Goal: Information Seeking & Learning: Learn about a topic

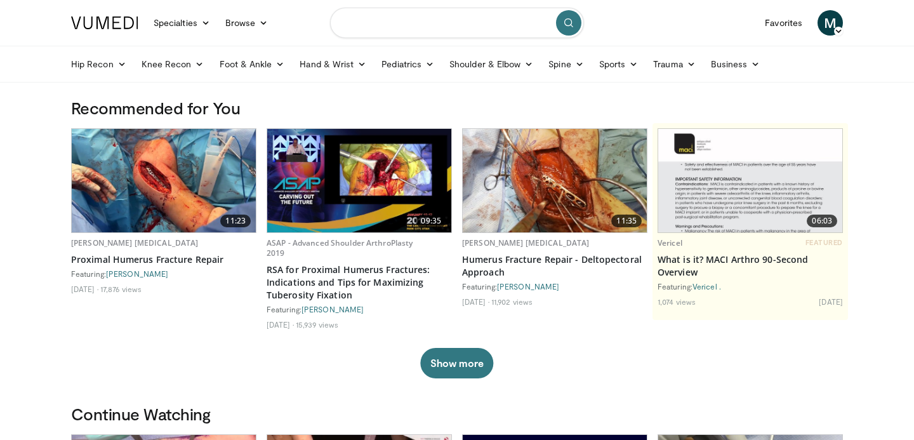
click at [500, 18] on input "Search topics, interventions" at bounding box center [457, 23] width 254 height 30
type input "**********"
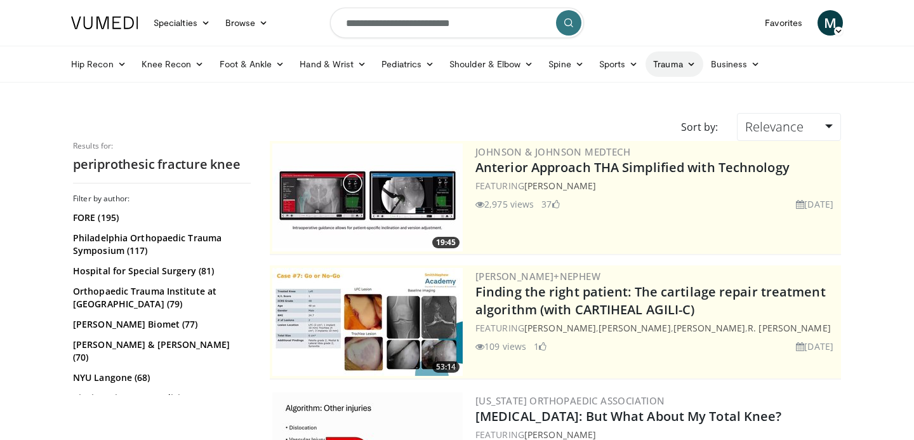
click at [681, 60] on link "Trauma" at bounding box center [675, 63] width 58 height 25
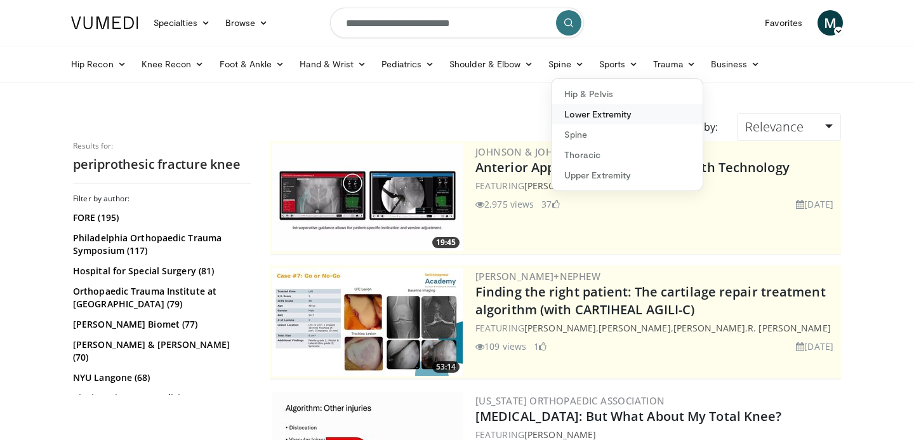
click at [622, 114] on link "Lower Extremity" at bounding box center [627, 114] width 151 height 20
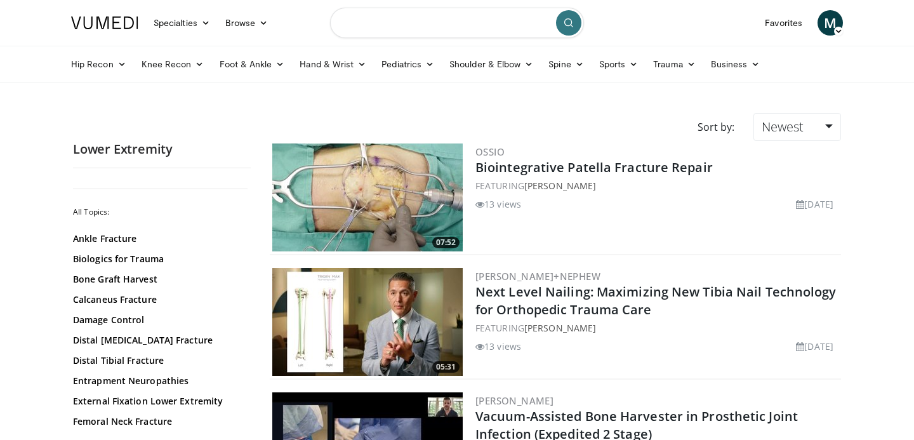
click at [493, 25] on input "Search topics, interventions" at bounding box center [457, 23] width 254 height 30
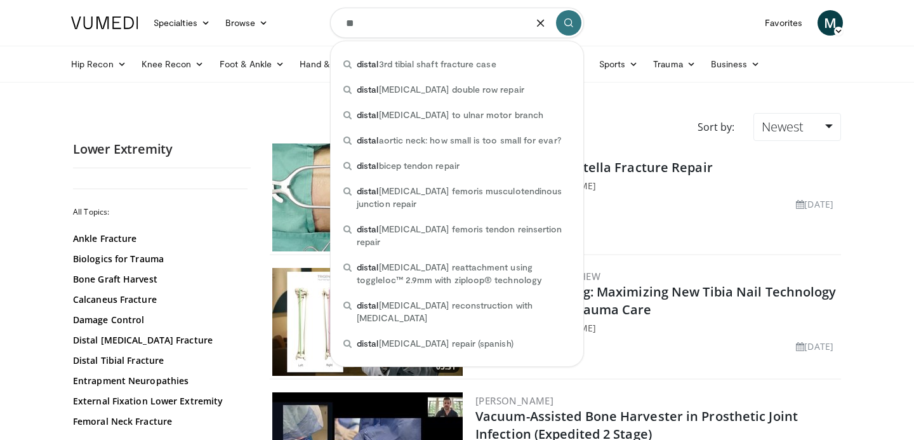
type input "*"
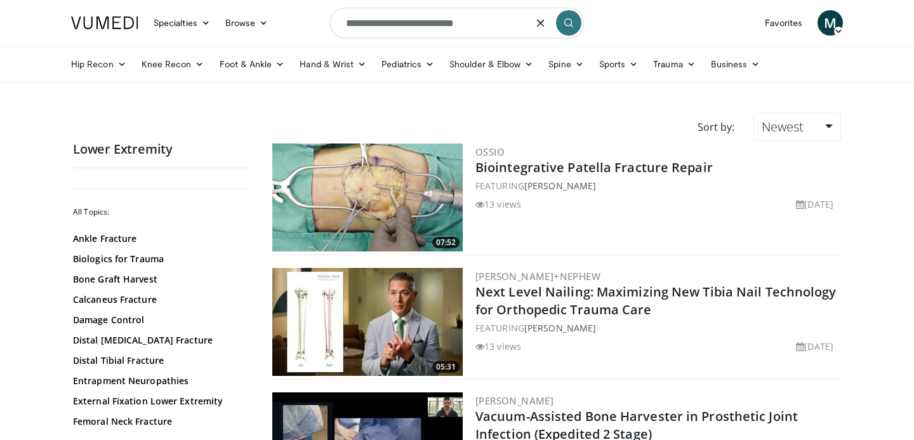
type input "**********"
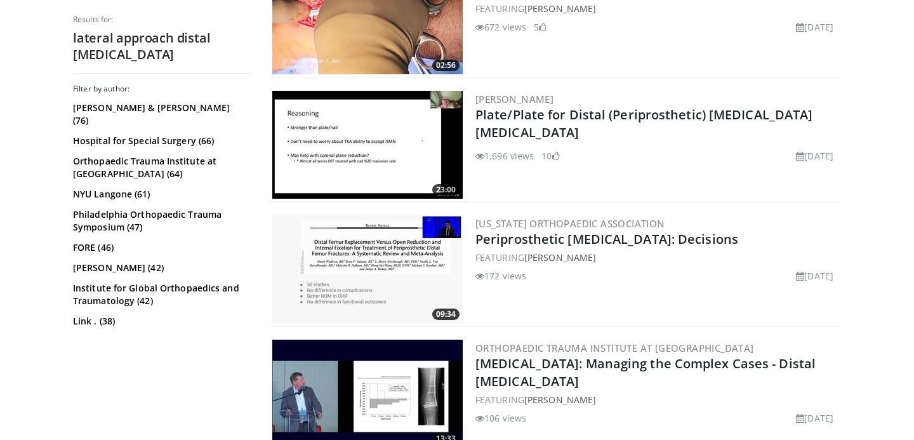
scroll to position [800, 0]
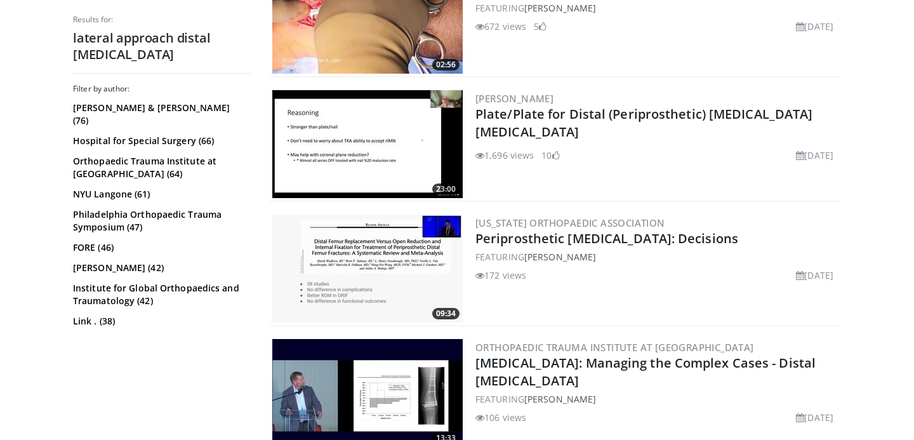
click at [380, 289] on img at bounding box center [367, 269] width 190 height 108
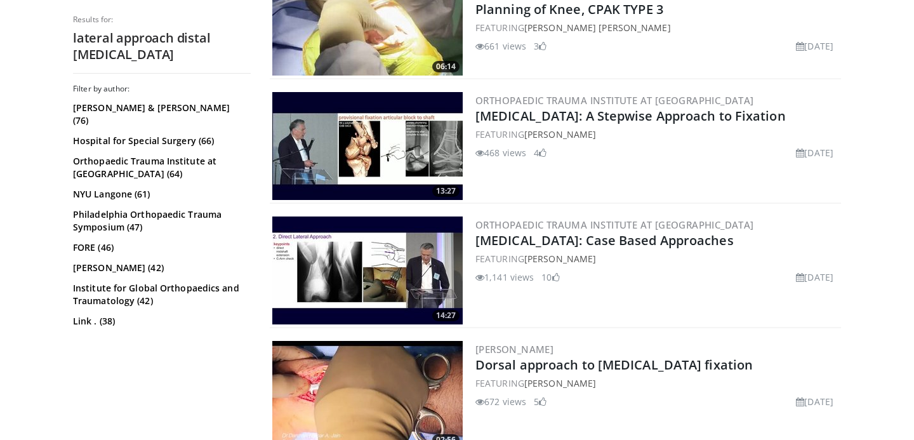
scroll to position [422, 0]
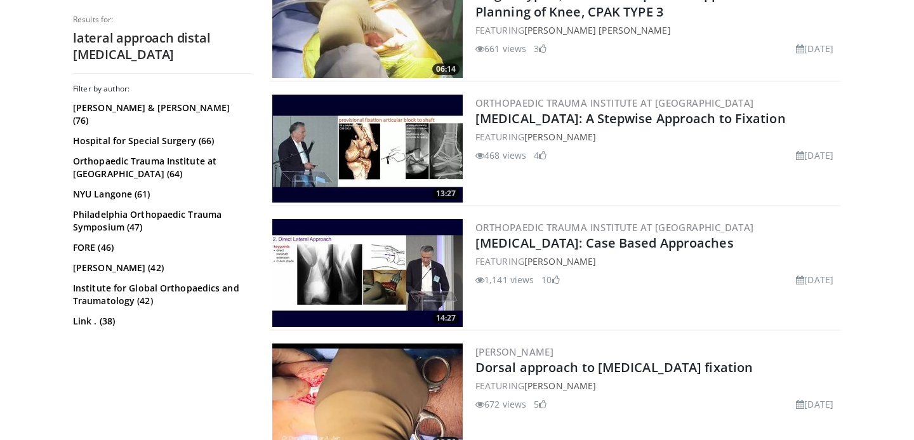
click at [390, 141] on img at bounding box center [367, 149] width 190 height 108
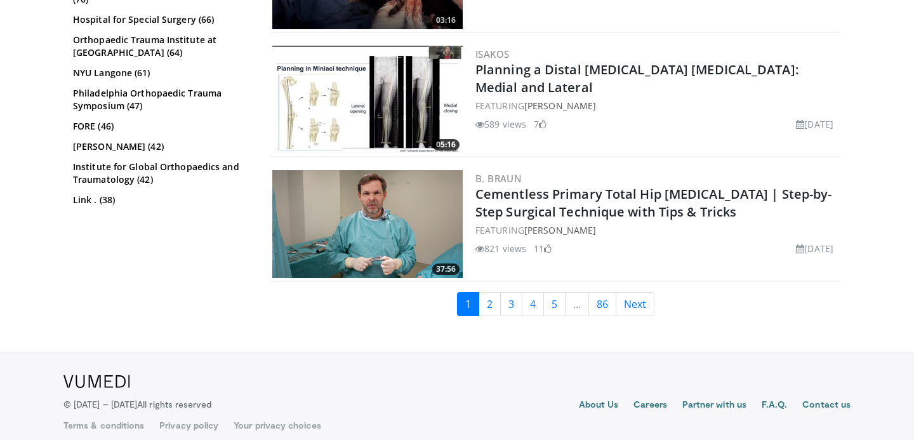
scroll to position [3229, 0]
click at [492, 296] on link "2" at bounding box center [490, 305] width 22 height 24
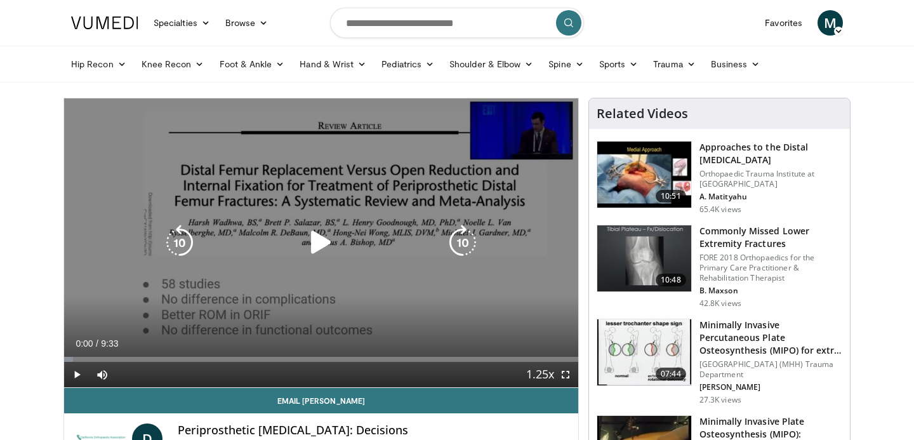
click at [317, 245] on icon "Video Player" at bounding box center [321, 243] width 36 height 36
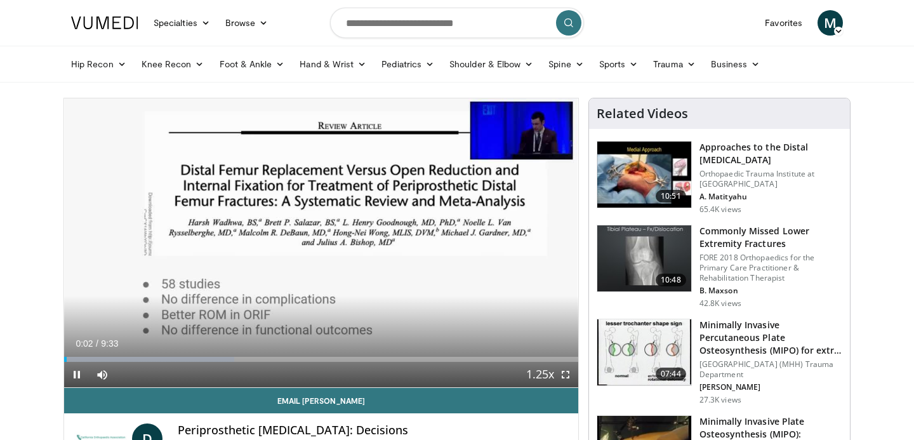
click at [563, 372] on span "Video Player" at bounding box center [565, 374] width 25 height 25
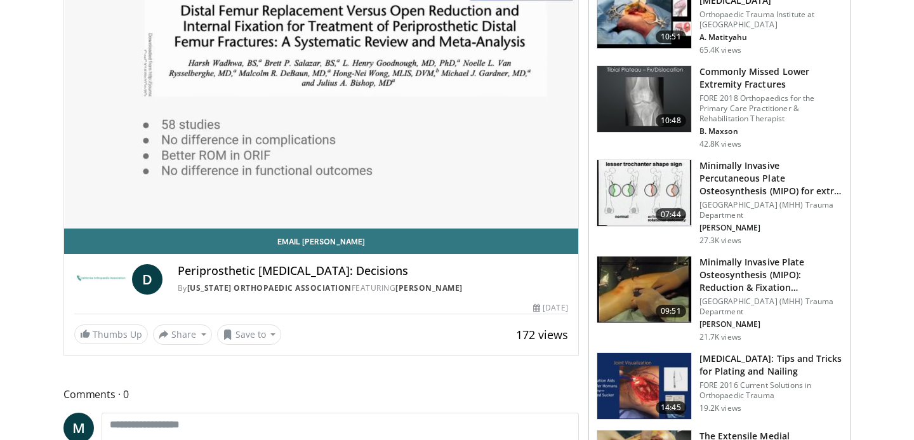
scroll to position [163, 0]
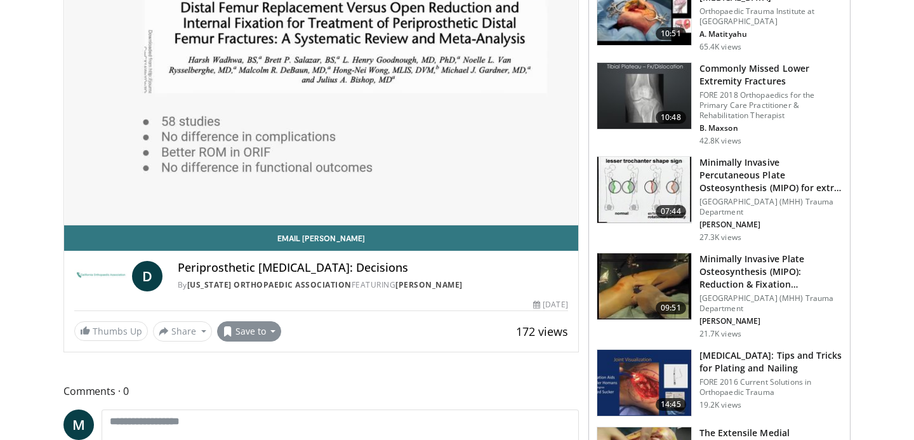
click at [256, 339] on button "Save to" at bounding box center [249, 331] width 65 height 20
click at [270, 361] on span "Add to Favorites" at bounding box center [272, 359] width 78 height 14
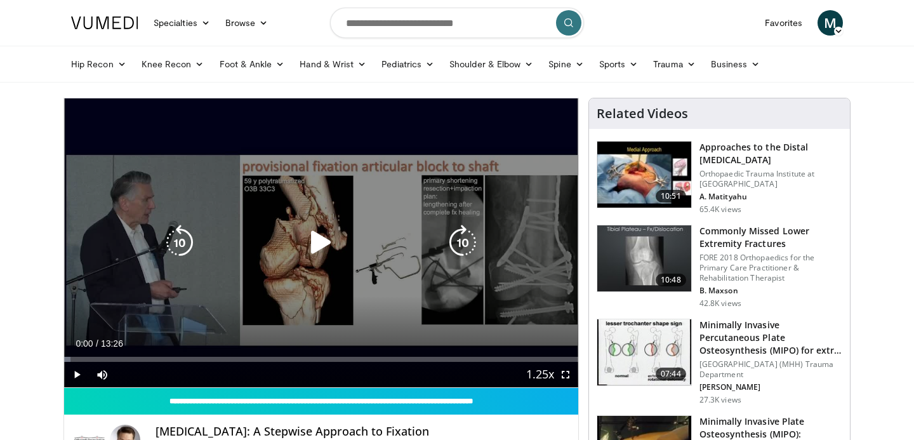
click at [310, 244] on icon "Video Player" at bounding box center [321, 243] width 36 height 36
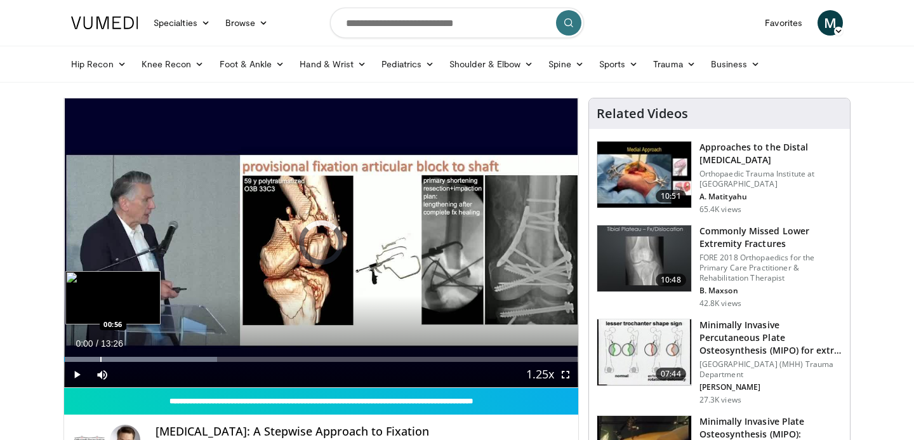
click at [100, 358] on div "Progress Bar" at bounding box center [100, 359] width 1 height 5
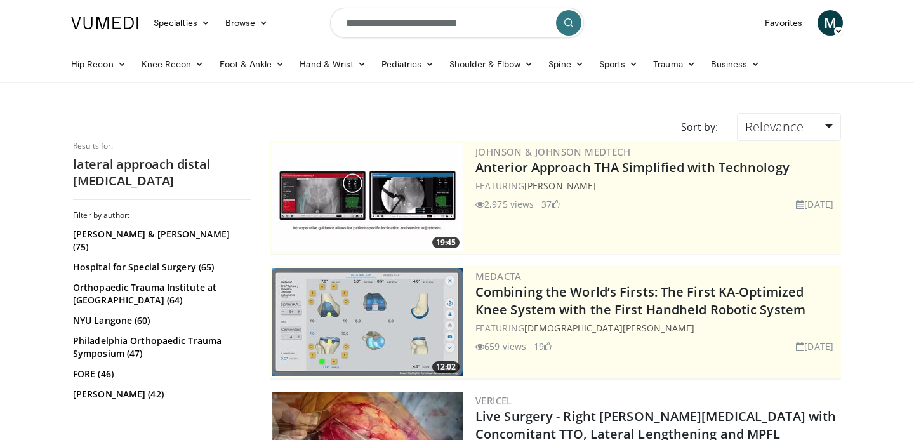
click at [347, 22] on input "**********" at bounding box center [457, 23] width 254 height 30
type input "**********"
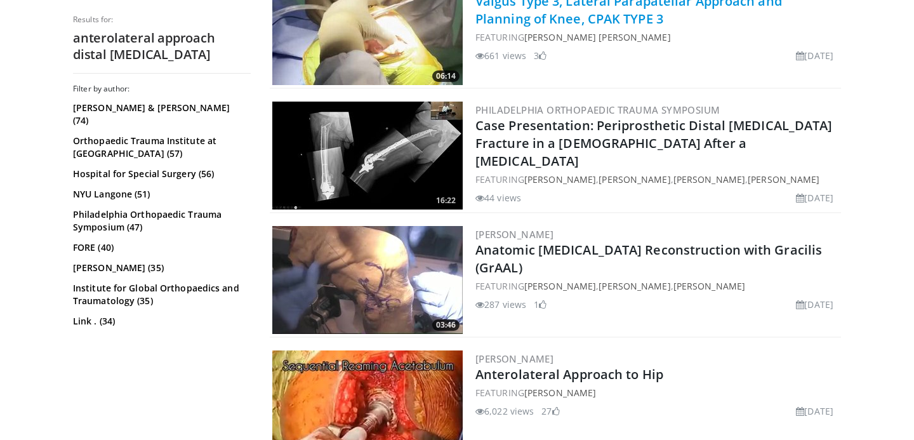
scroll to position [3105, 0]
